Goal: Contribute content: Contribute content

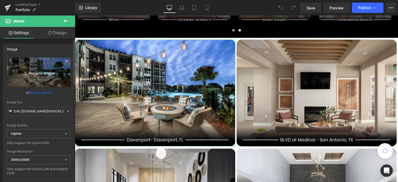
click at [32, 74] on icon "Replace Image" at bounding box center [38, 72] width 41 height 6
type input "C:\fakepath\post-07.jpg"
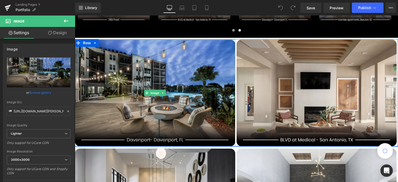
type input "[URL][DOMAIN_NAME]"
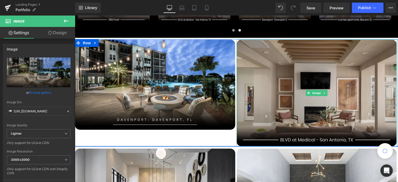
click at [271, 76] on img at bounding box center [317, 93] width 160 height 107
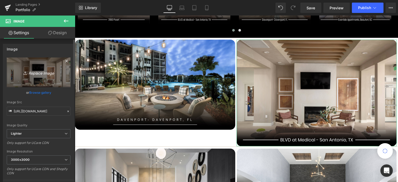
click at [30, 70] on icon "Replace Image" at bounding box center [38, 72] width 41 height 6
type input "C:\fakepath\post-08.jpg"
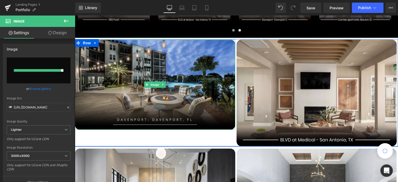
type input "[URL][DOMAIN_NAME]"
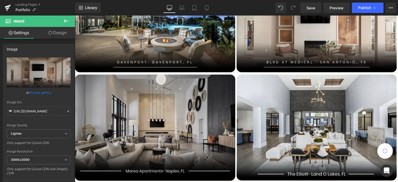
scroll to position [311, 0]
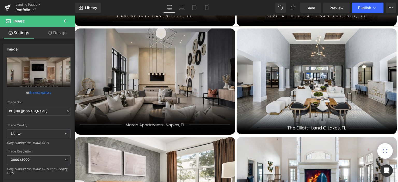
click at [136, 93] on img at bounding box center [155, 82] width 160 height 106
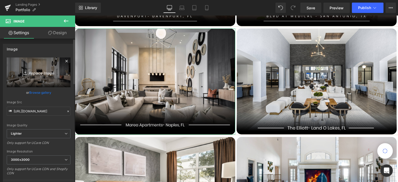
click at [37, 72] on icon "Replace Image" at bounding box center [38, 72] width 41 height 6
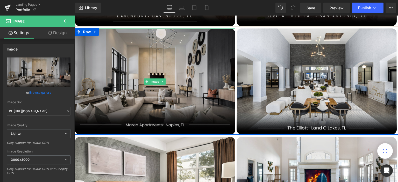
click at [125, 83] on img at bounding box center [155, 82] width 160 height 106
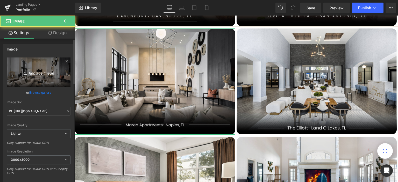
click at [18, 72] on icon "Replace Image" at bounding box center [38, 72] width 41 height 6
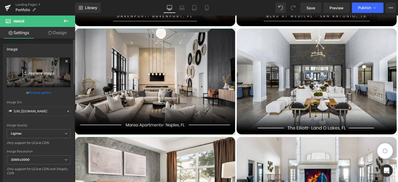
type input "C:\fakepath\post-03.jpg"
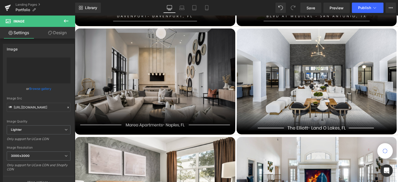
type input "[URL][DOMAIN_NAME]"
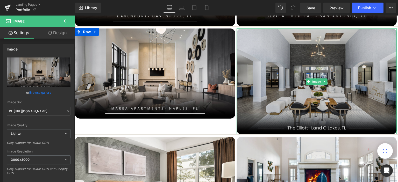
click at [278, 78] on img at bounding box center [317, 82] width 160 height 106
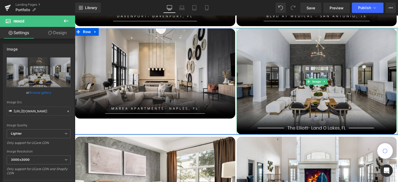
click at [271, 67] on img at bounding box center [317, 82] width 160 height 106
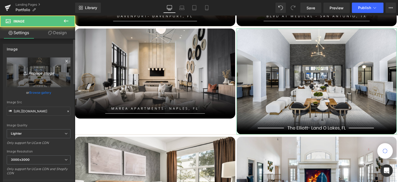
click at [40, 68] on link "Replace Image" at bounding box center [39, 73] width 64 height 30
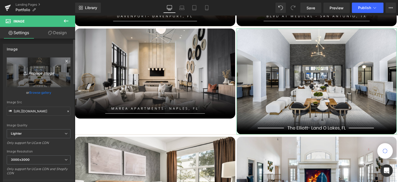
type input "C:\fakepath\post-01.jpg"
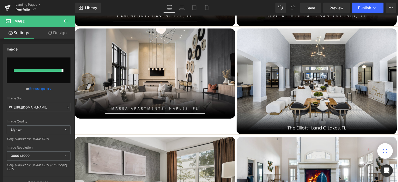
type input "[URL][DOMAIN_NAME]"
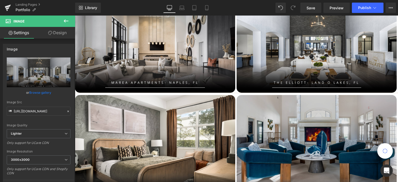
scroll to position [363, 0]
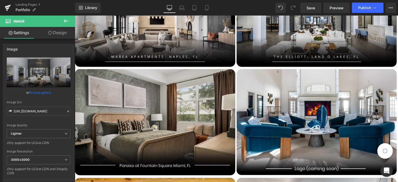
click at [150, 101] on img at bounding box center [155, 122] width 160 height 106
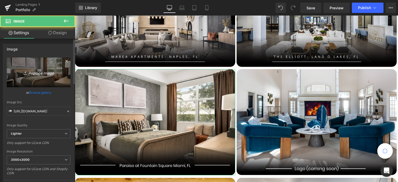
click at [33, 70] on icon "Replace Image" at bounding box center [38, 72] width 41 height 6
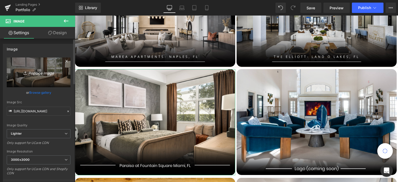
type input "C:\fakepath\post-02.jpg"
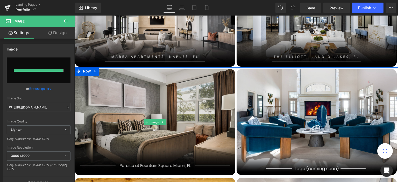
type input "[URL][DOMAIN_NAME]"
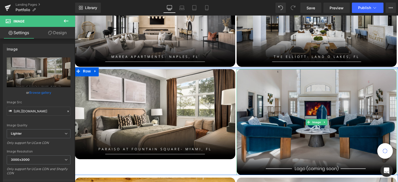
click at [301, 118] on img at bounding box center [317, 122] width 160 height 106
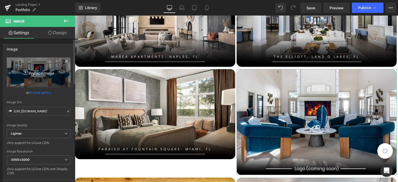
click at [41, 70] on icon "Replace Image" at bounding box center [38, 72] width 41 height 6
type input "C:\fakepath\post-10.jpg"
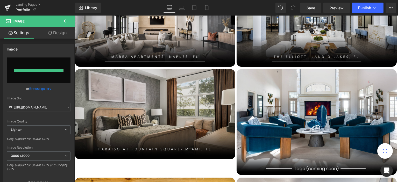
type input "[URL][DOMAIN_NAME]"
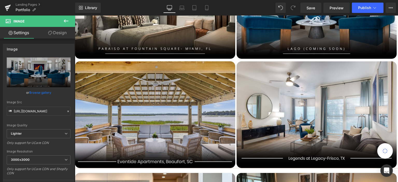
scroll to position [466, 0]
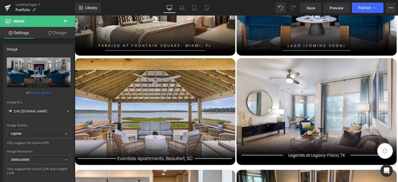
click at [181, 110] on img at bounding box center [155, 111] width 160 height 107
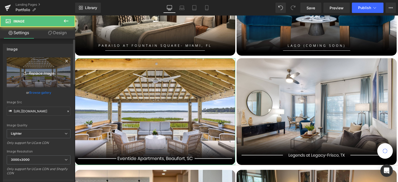
click at [56, 72] on icon "Replace Image" at bounding box center [38, 72] width 41 height 6
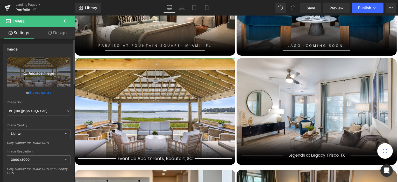
type input "C:\fakepath\post-06.jpg"
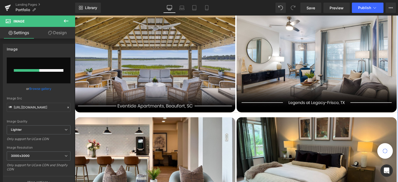
scroll to position [492, 0]
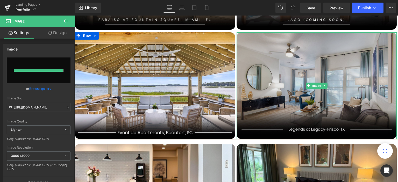
type input "[URL][DOMAIN_NAME]"
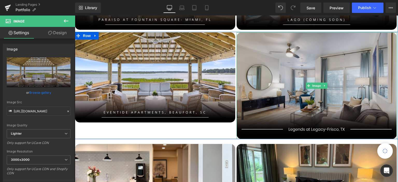
click at [290, 67] on img at bounding box center [317, 85] width 160 height 107
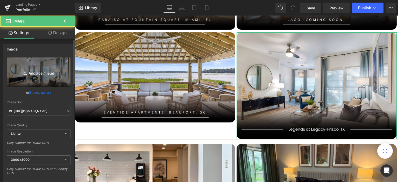
click at [56, 72] on icon "Replace Image" at bounding box center [38, 72] width 41 height 6
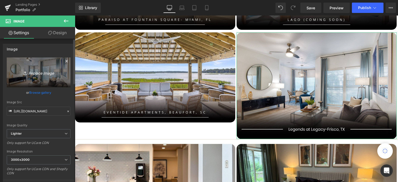
type input "C:\fakepath\post-04.jpg"
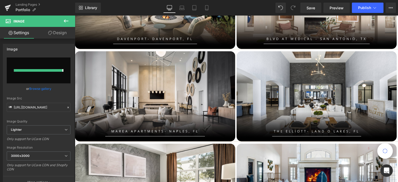
type input "[URL][DOMAIN_NAME]"
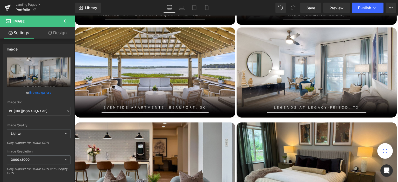
scroll to position [544, 0]
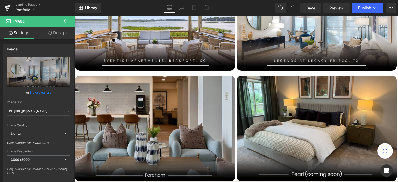
click at [127, 112] on img at bounding box center [155, 129] width 160 height 106
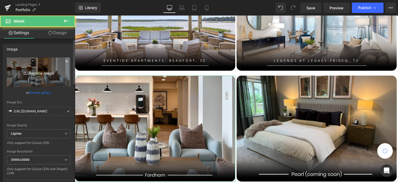
click at [54, 65] on link "Replace Image" at bounding box center [39, 73] width 64 height 30
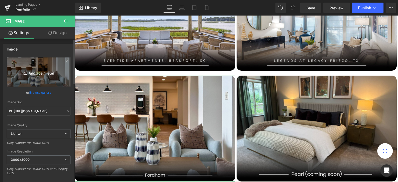
type input "C:\fakepath\post-05.jpg"
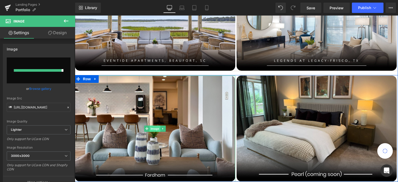
type input "[URL][DOMAIN_NAME]"
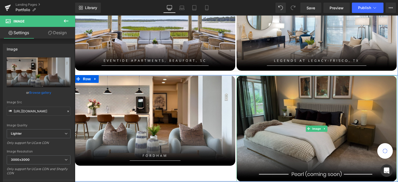
click at [326, 121] on img at bounding box center [317, 129] width 160 height 106
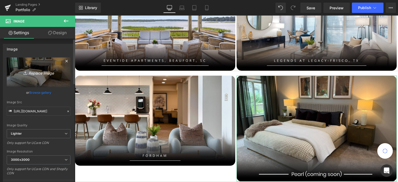
click at [38, 67] on link "Replace Image" at bounding box center [39, 73] width 64 height 30
type input "C:\fakepath\post-09.jpg"
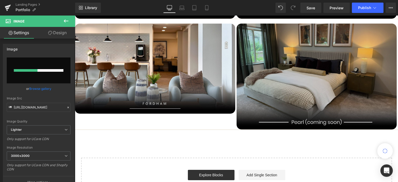
scroll to position [596, 0]
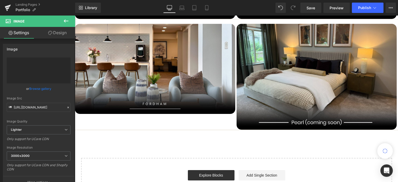
type input "[URL][DOMAIN_NAME]"
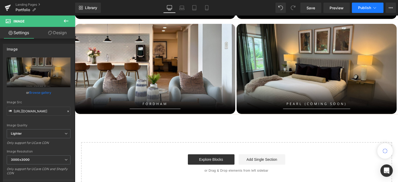
click at [364, 10] on span "Publish" at bounding box center [364, 8] width 13 height 4
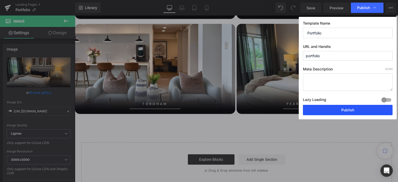
click at [338, 111] on button "Publish" at bounding box center [348, 110] width 90 height 10
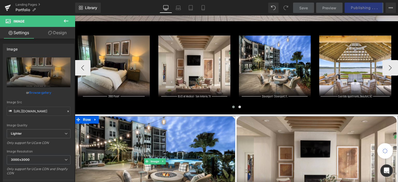
scroll to position [130, 0]
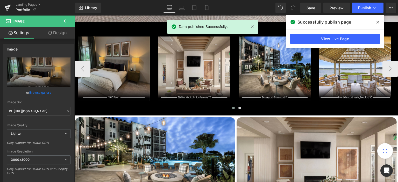
click at [125, 67] on img at bounding box center [114, 69] width 72 height 65
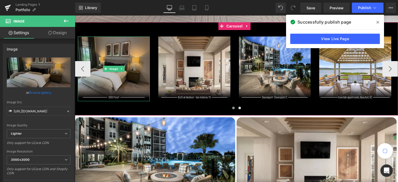
click at [106, 60] on img at bounding box center [114, 69] width 72 height 65
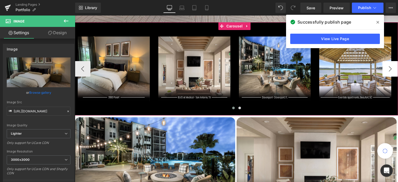
click at [388, 70] on button "›" at bounding box center [390, 69] width 16 height 16
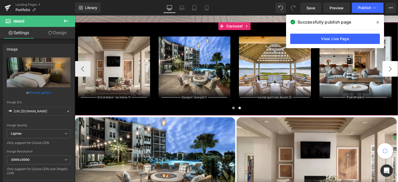
click at [388, 70] on button "›" at bounding box center [390, 69] width 16 height 16
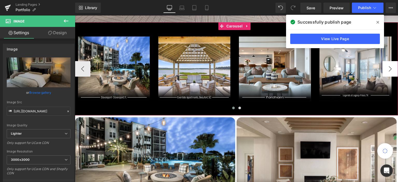
click at [388, 70] on button "›" at bounding box center [390, 69] width 16 height 16
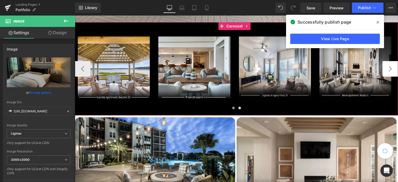
click at [388, 70] on button "›" at bounding box center [390, 69] width 16 height 16
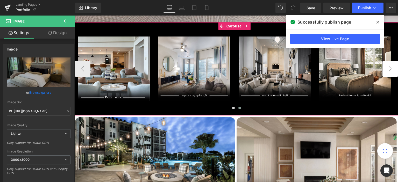
click at [388, 70] on button "›" at bounding box center [390, 69] width 16 height 16
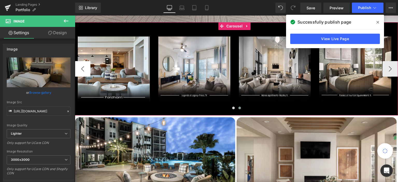
click at [79, 68] on button "‹" at bounding box center [83, 69] width 16 height 16
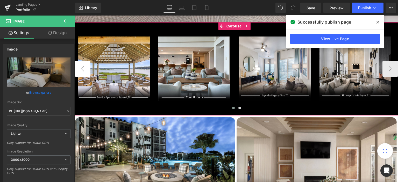
click at [79, 68] on button "‹" at bounding box center [83, 69] width 16 height 16
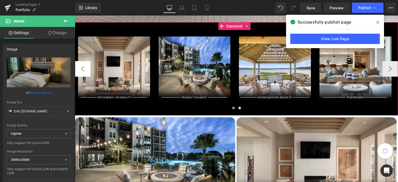
click at [79, 68] on button "‹" at bounding box center [83, 69] width 16 height 16
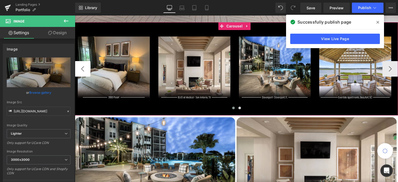
click at [79, 68] on button "‹" at bounding box center [83, 69] width 16 height 16
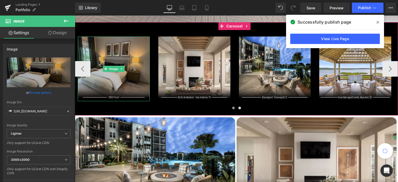
click at [130, 65] on img at bounding box center [114, 69] width 72 height 65
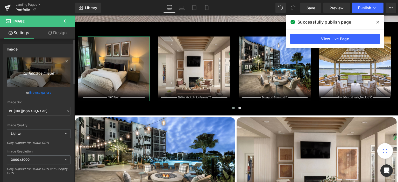
click at [41, 69] on icon "Replace Image" at bounding box center [38, 72] width 41 height 6
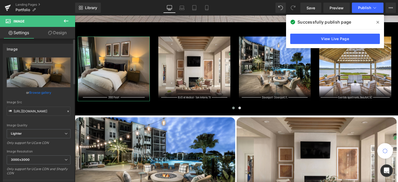
click at [35, 92] on link "Browse gallery" at bounding box center [40, 92] width 22 height 9
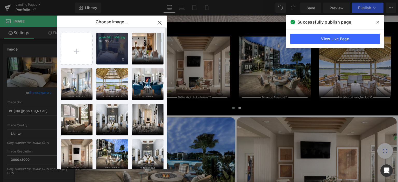
click at [103, 56] on div "post-09...t-09.jpg 995.95 KB" at bounding box center [112, 49] width 32 height 32
type input "[URL][DOMAIN_NAME]"
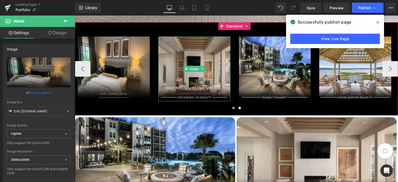
click at [168, 68] on img at bounding box center [194, 69] width 72 height 65
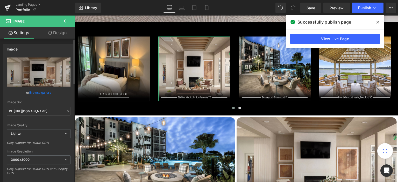
click at [39, 92] on link "Browse gallery" at bounding box center [40, 92] width 22 height 9
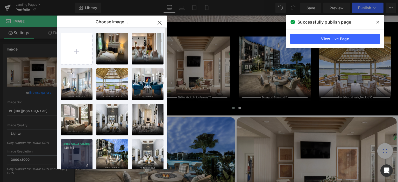
click at [80, 147] on p "1.28 MB" at bounding box center [76, 148] width 26 height 4
type input "[URL][DOMAIN_NAME]"
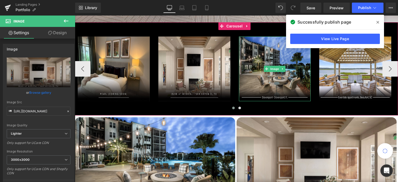
click at [260, 82] on img at bounding box center [275, 69] width 72 height 65
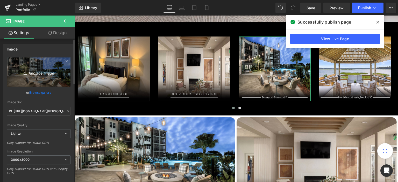
click at [35, 78] on link "Replace Image" at bounding box center [39, 73] width 64 height 30
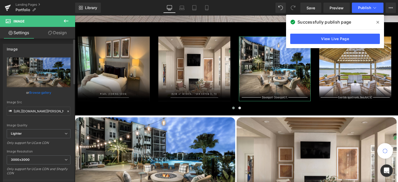
click at [34, 92] on link "Browse gallery" at bounding box center [40, 92] width 22 height 9
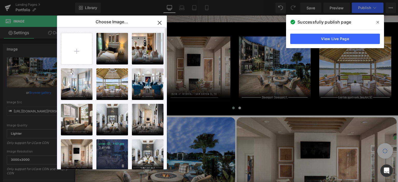
click at [113, 155] on div "post-07...t-07.jpg 2.41 MB" at bounding box center [112, 155] width 32 height 32
type input "[URL][DOMAIN_NAME]"
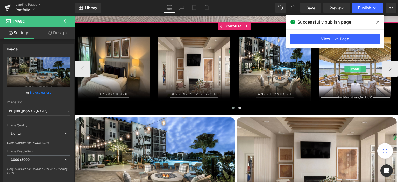
click at [353, 68] on span "Image" at bounding box center [355, 69] width 11 height 6
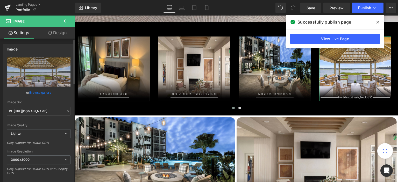
click at [39, 92] on link "Browse gallery" at bounding box center [40, 92] width 22 height 9
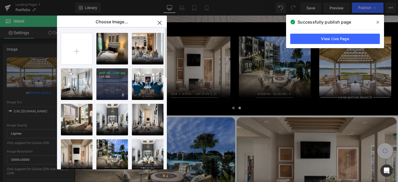
click at [108, 87] on div "post-06...t-06.jpg 1.88 MB" at bounding box center [112, 84] width 32 height 32
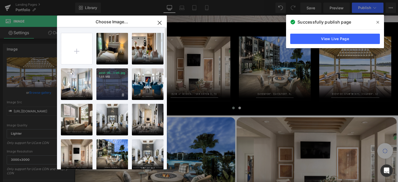
type input "[URL][DOMAIN_NAME]"
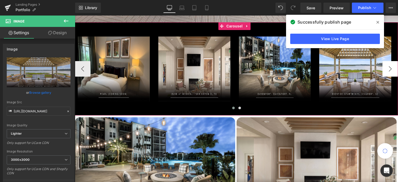
click at [387, 70] on button "›" at bounding box center [390, 69] width 16 height 16
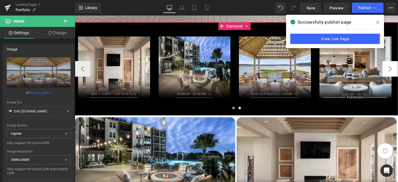
click at [387, 70] on button "›" at bounding box center [390, 69] width 16 height 16
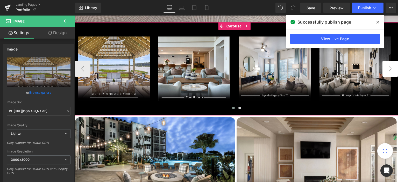
click at [387, 70] on button "›" at bounding box center [390, 69] width 16 height 16
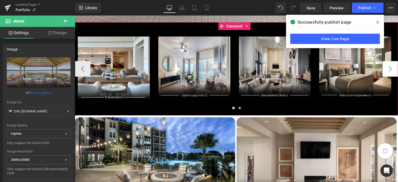
click at [387, 70] on button "›" at bounding box center [390, 69] width 16 height 16
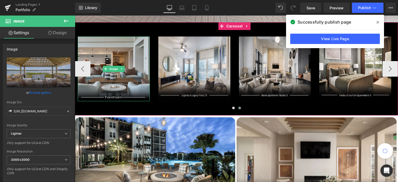
click at [118, 79] on img at bounding box center [114, 69] width 72 height 65
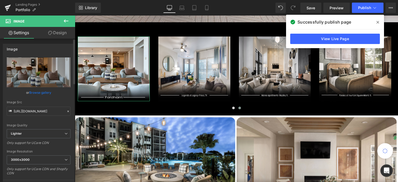
click at [42, 93] on link "Browse gallery" at bounding box center [40, 92] width 22 height 9
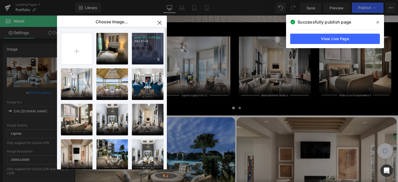
click at [142, 48] on div "post-05...t-05.jpg 982.91 KB" at bounding box center [148, 49] width 32 height 32
type input "[URL][DOMAIN_NAME]"
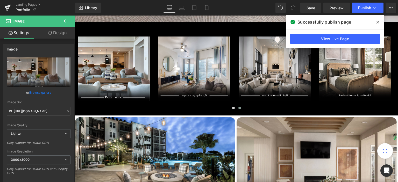
click at [142, 48] on img at bounding box center [114, 69] width 72 height 65
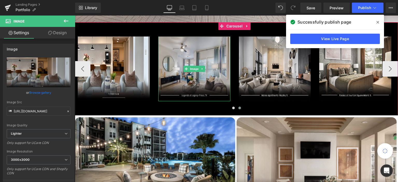
click at [207, 75] on img at bounding box center [194, 69] width 72 height 65
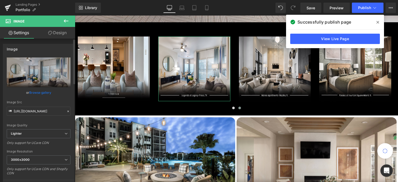
click at [41, 90] on link "Browse gallery" at bounding box center [40, 92] width 22 height 9
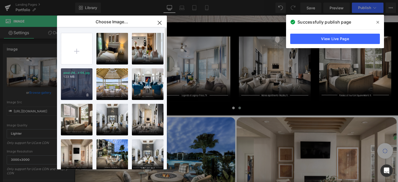
click at [78, 87] on div "post-04...t-04.jpg 1.23 MB" at bounding box center [77, 84] width 32 height 32
click at [78, 87] on div "Image" at bounding box center [114, 69] width 72 height 65
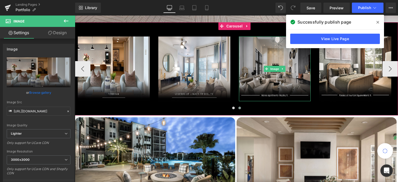
click at [273, 82] on img at bounding box center [275, 69] width 72 height 65
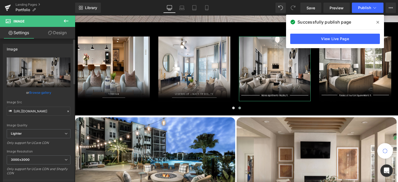
click at [40, 91] on link "Browse gallery" at bounding box center [40, 92] width 22 height 9
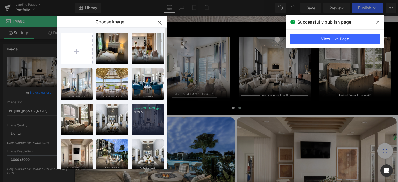
click at [146, 120] on div "post-03...t-03.jpg 1.33 MB" at bounding box center [148, 120] width 32 height 32
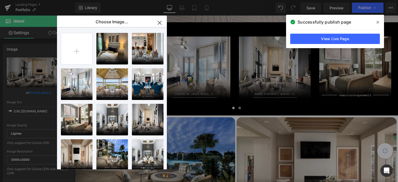
drag, startPoint x: 221, startPoint y: 136, endPoint x: 146, endPoint y: 120, distance: 76.0
click at [146, 120] on img at bounding box center [155, 162] width 160 height 90
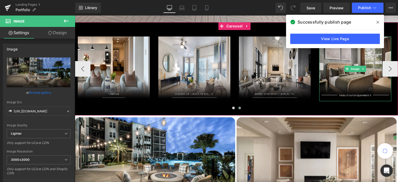
click at [333, 85] on img at bounding box center [355, 69] width 72 height 65
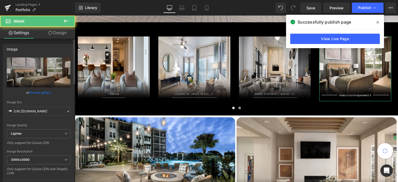
click at [37, 93] on link "Browse gallery" at bounding box center [40, 92] width 22 height 9
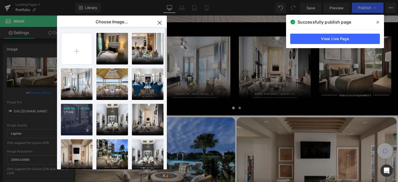
click at [76, 127] on div "post-02...t-02.jpg 1.71 MB" at bounding box center [77, 120] width 32 height 32
type input "[URL][DOMAIN_NAME]"
click at [76, 127] on img at bounding box center [155, 162] width 160 height 90
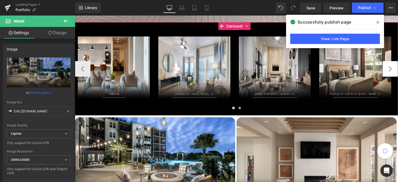
click at [384, 68] on button "›" at bounding box center [390, 69] width 16 height 16
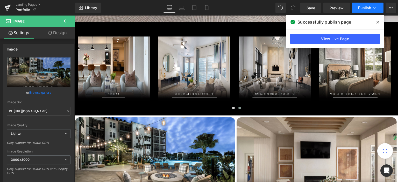
click at [365, 9] on span "Publish" at bounding box center [364, 8] width 13 height 4
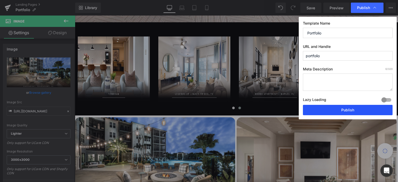
click at [337, 110] on button "Publish" at bounding box center [348, 110] width 90 height 10
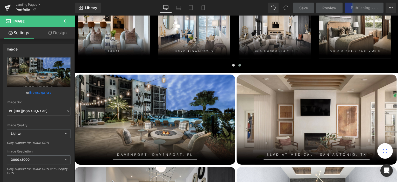
scroll to position [181, 0]
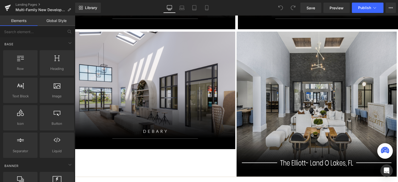
scroll to position [569, 0]
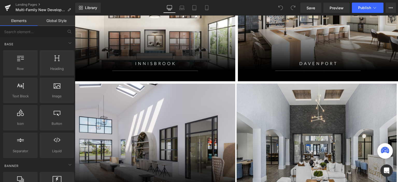
click at [294, 120] on img at bounding box center [317, 156] width 160 height 145
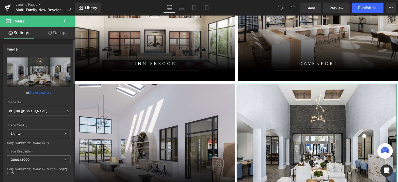
click at [38, 91] on link "Browse gallery" at bounding box center [40, 92] width 22 height 9
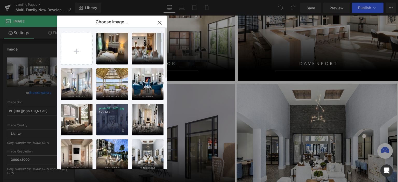
click at [108, 119] on div "post-01...t-01.jpg 1.75 MB" at bounding box center [112, 120] width 32 height 32
type input "[URL][DOMAIN_NAME]"
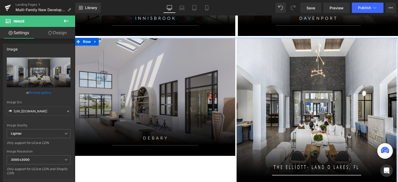
scroll to position [646, 0]
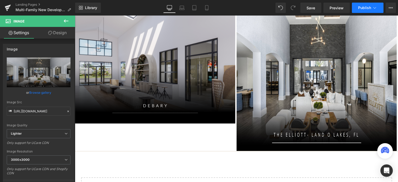
click at [365, 8] on span "Publish" at bounding box center [364, 8] width 13 height 4
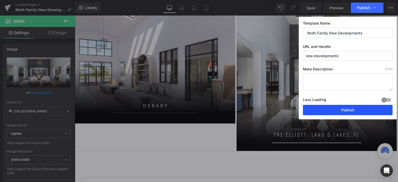
click at [333, 108] on button "Publish" at bounding box center [348, 110] width 90 height 10
